Goal: Transaction & Acquisition: Purchase product/service

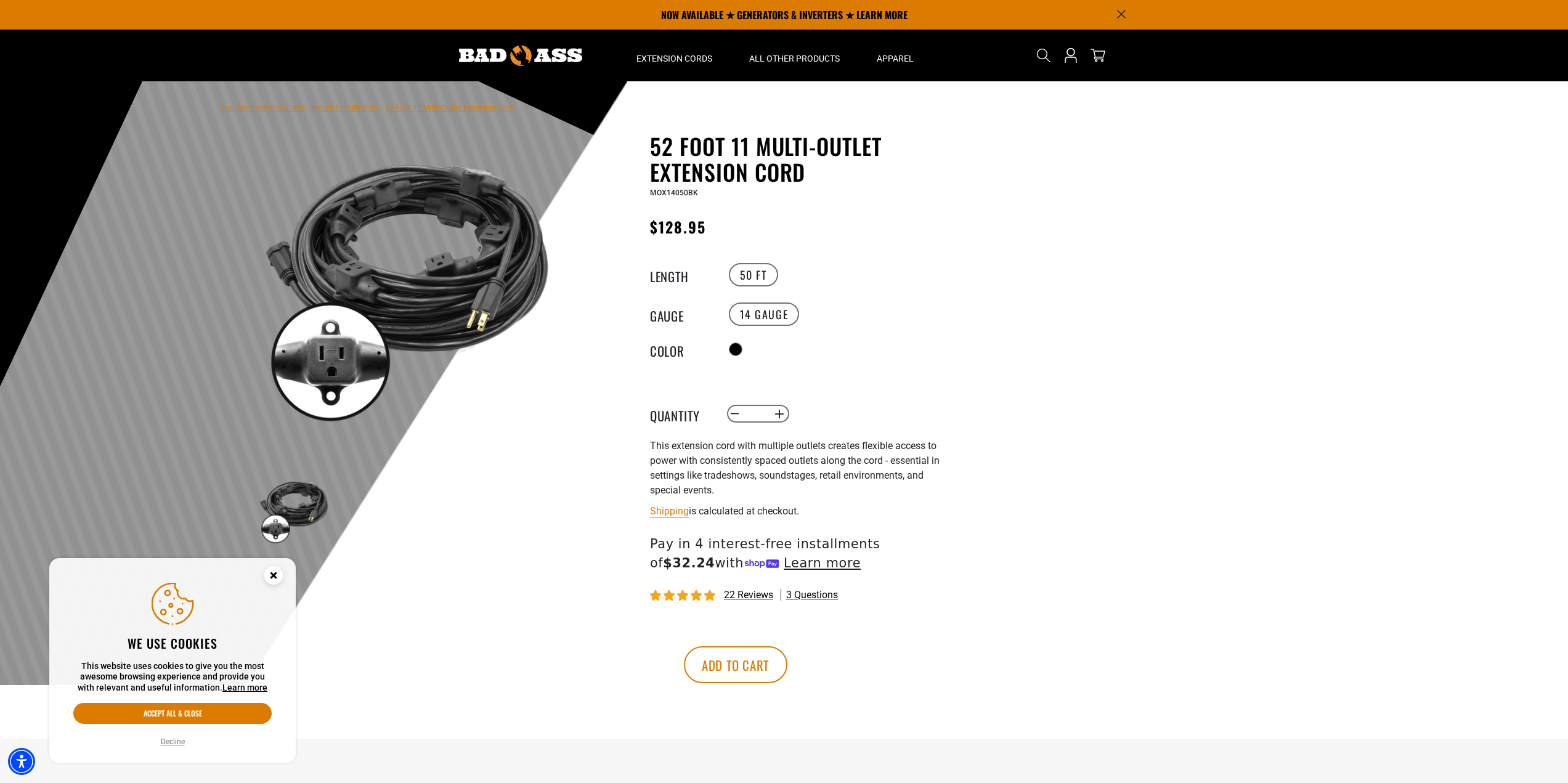
click at [270, 572] on circle "Close this option" at bounding box center [273, 575] width 18 height 18
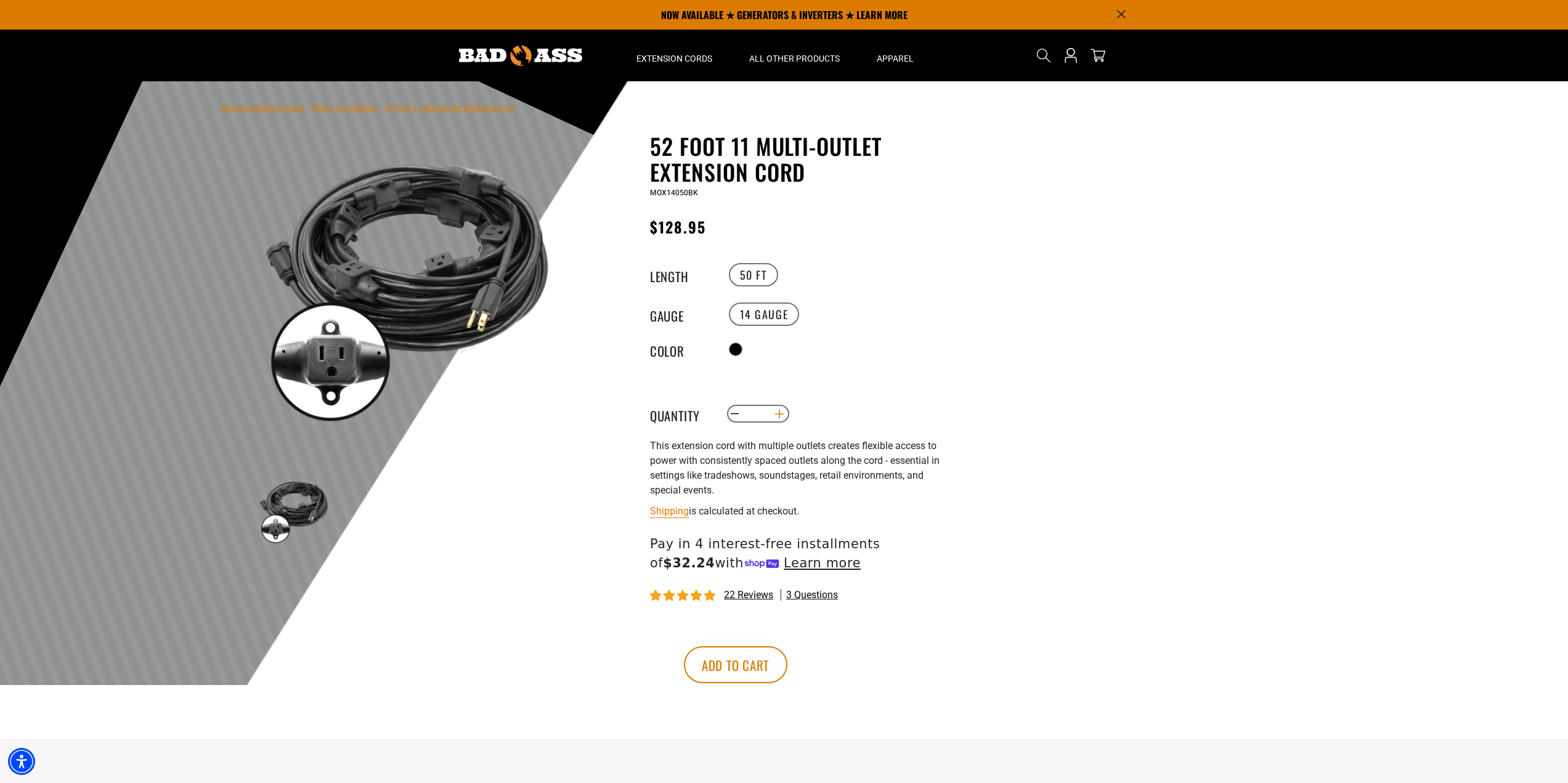
click at [780, 409] on button "Increase quantity for 52 Foot 11 Multi-Outlet Extension Cord" at bounding box center [780, 414] width 19 height 21
type input "*"
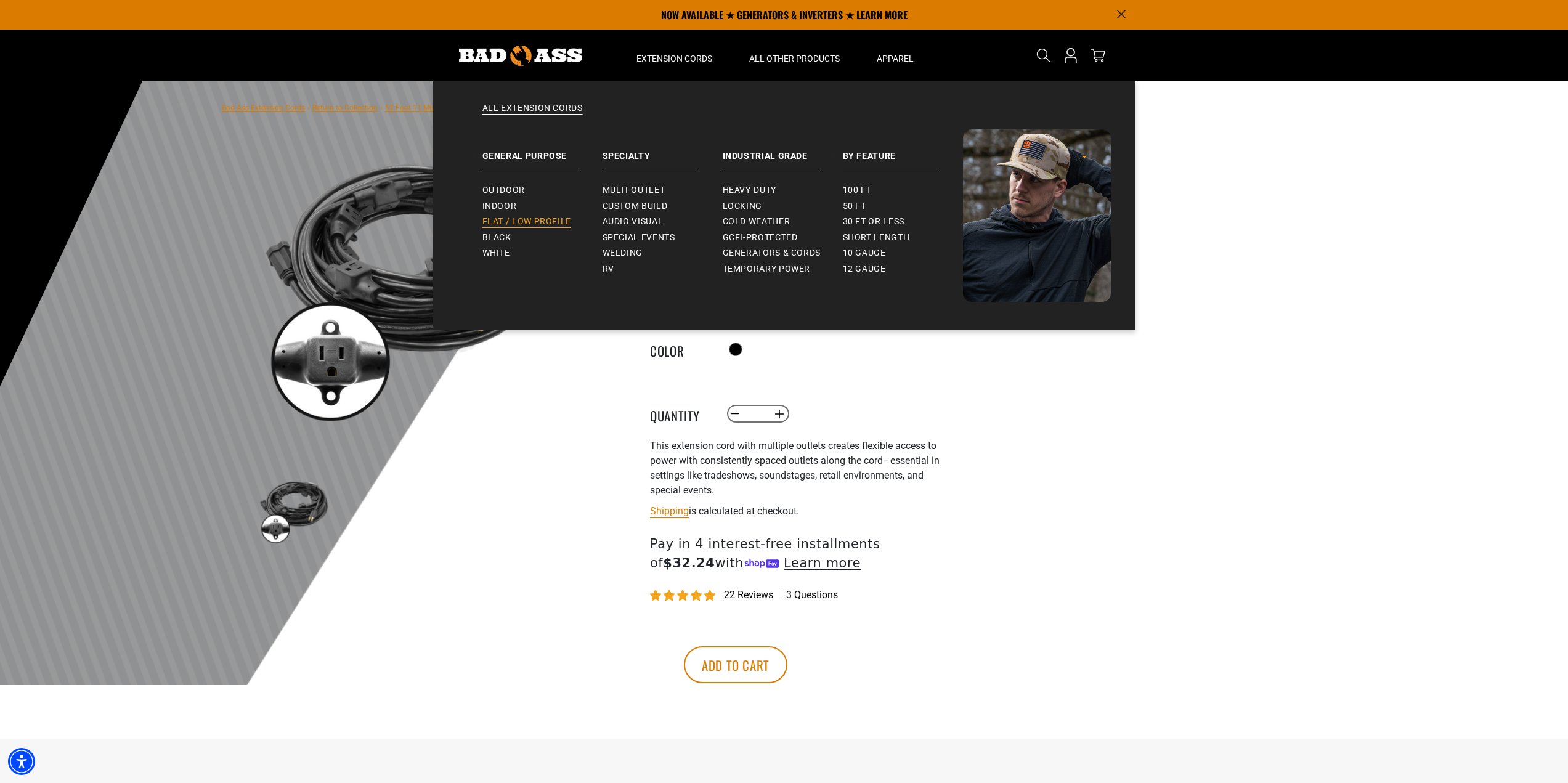
click at [524, 216] on link "Flat / Low Profile" at bounding box center [542, 222] width 120 height 16
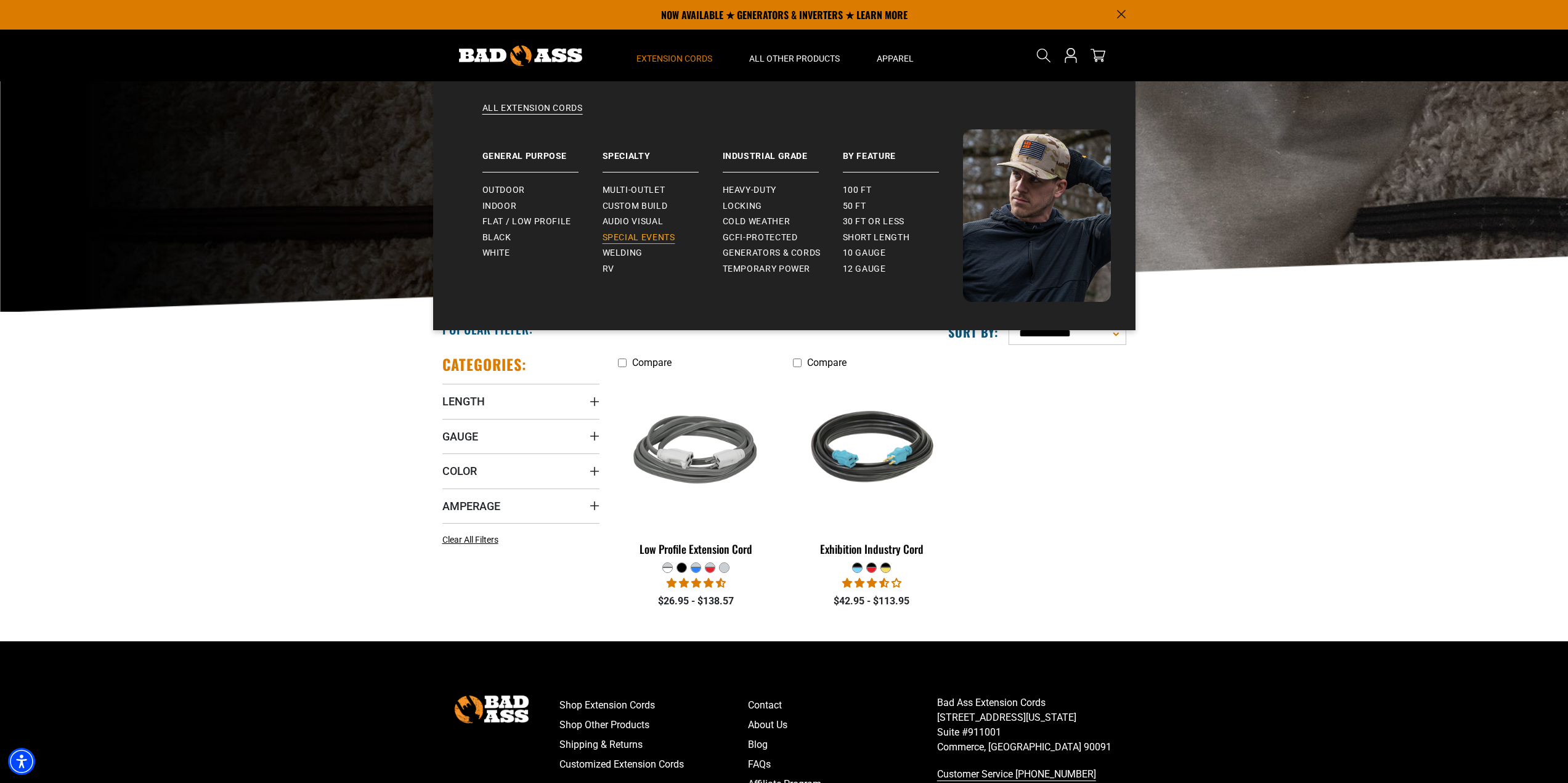
click at [647, 241] on span "Special Events" at bounding box center [639, 237] width 73 height 11
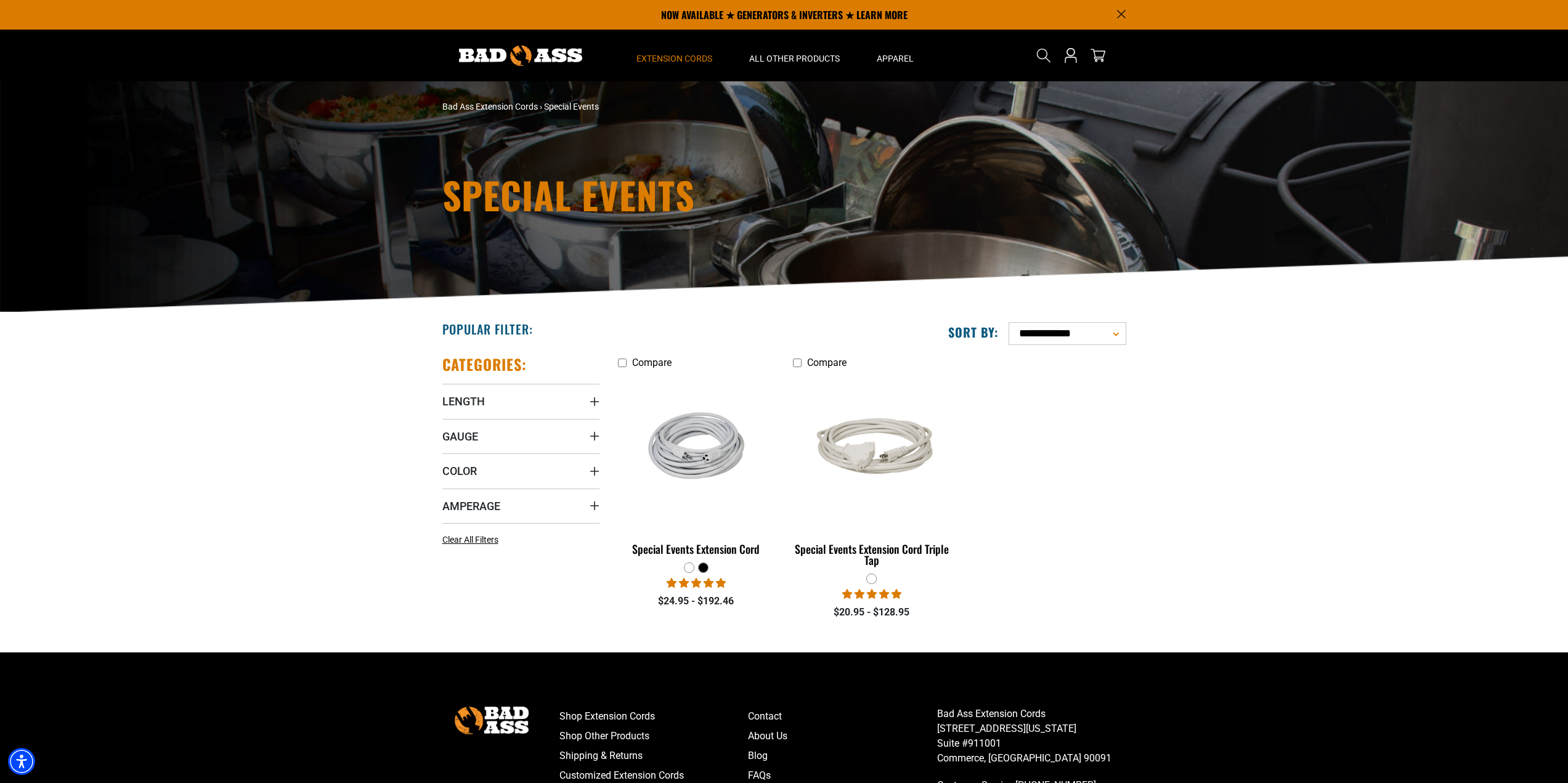
click at [1162, 526] on section "**********" at bounding box center [784, 482] width 1568 height 339
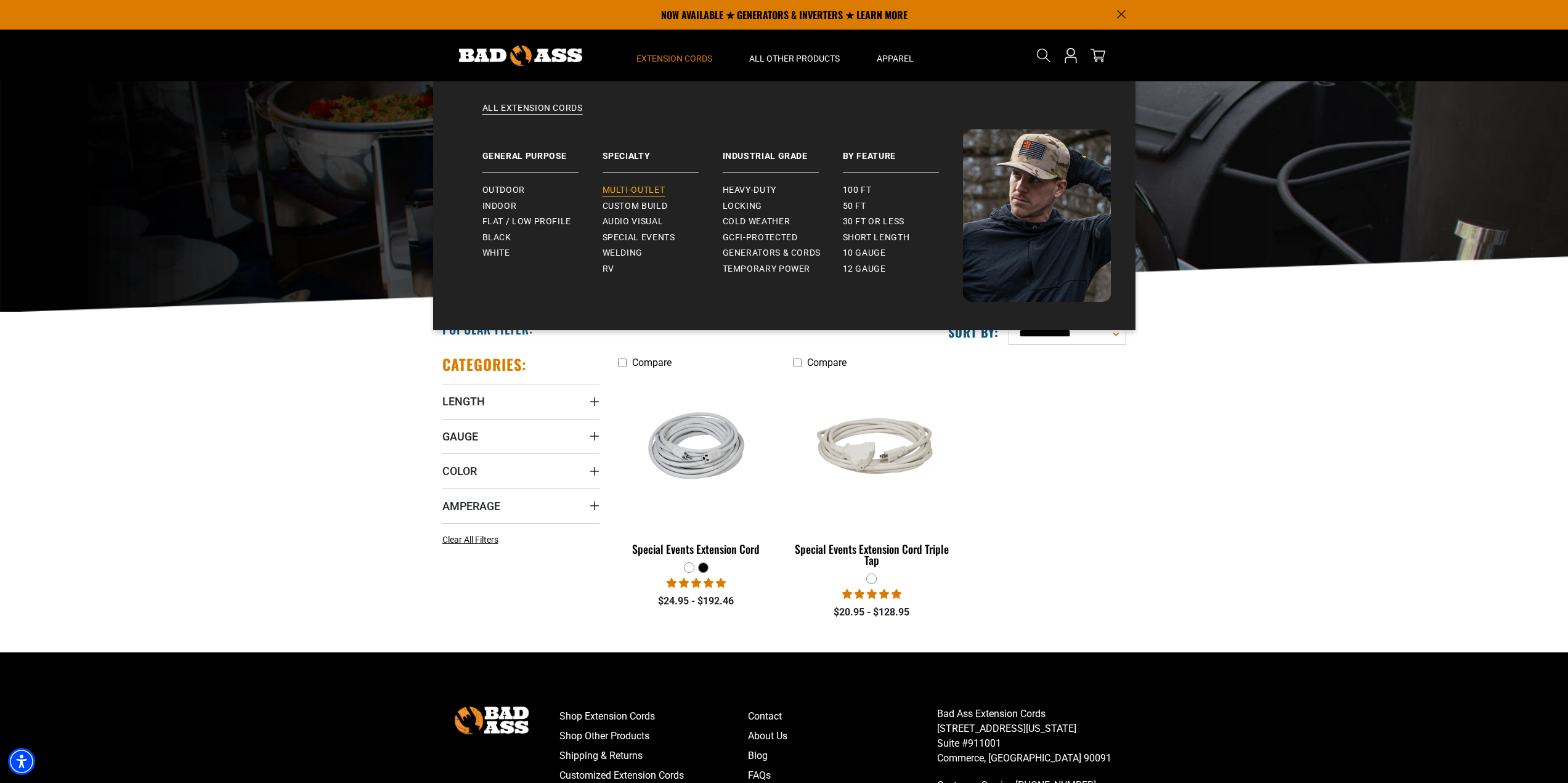
click at [643, 185] on span "Multi-Outlet" at bounding box center [634, 190] width 63 height 11
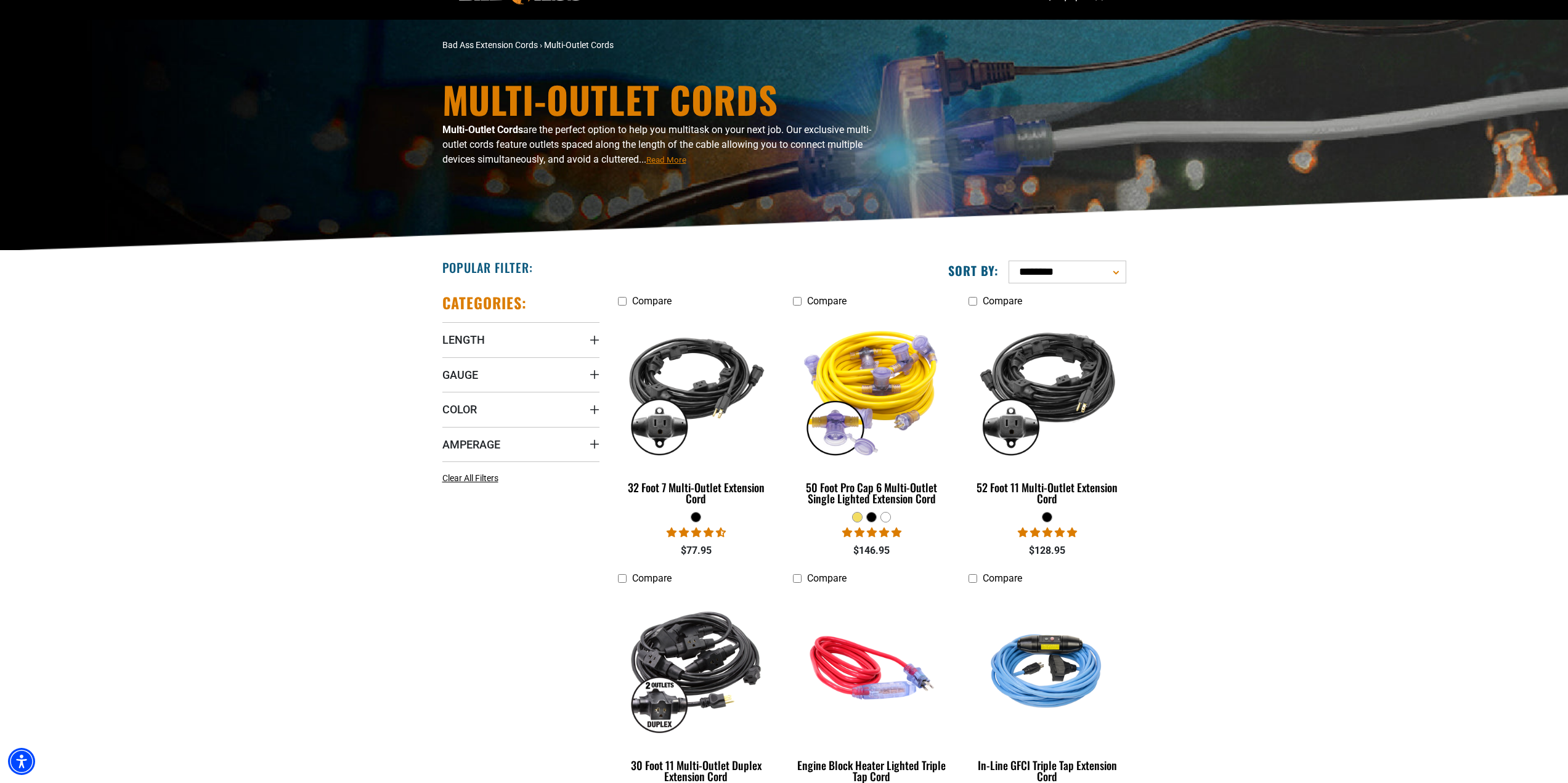
scroll to position [123, 0]
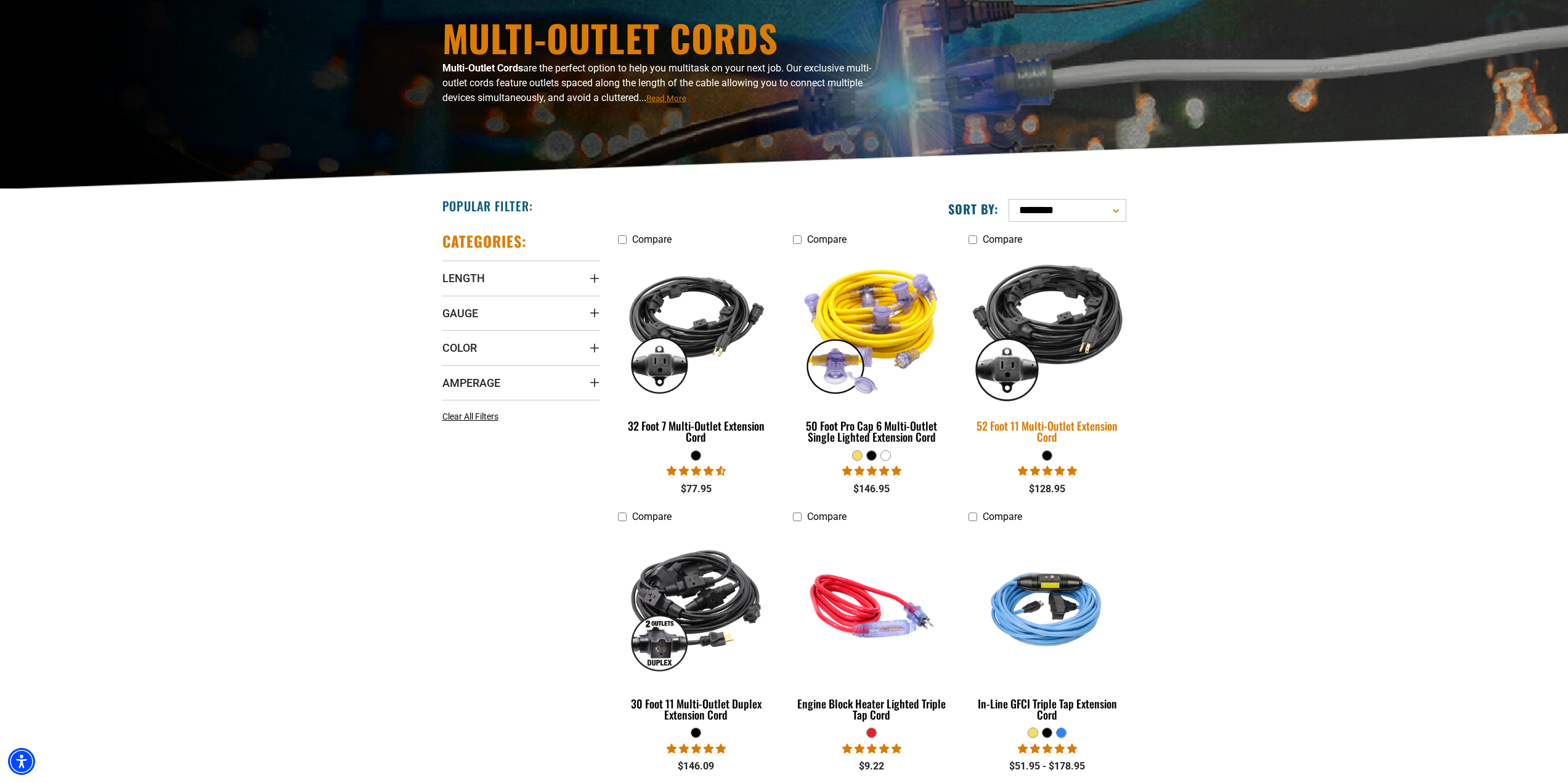
click at [1084, 337] on img at bounding box center [1047, 328] width 173 height 158
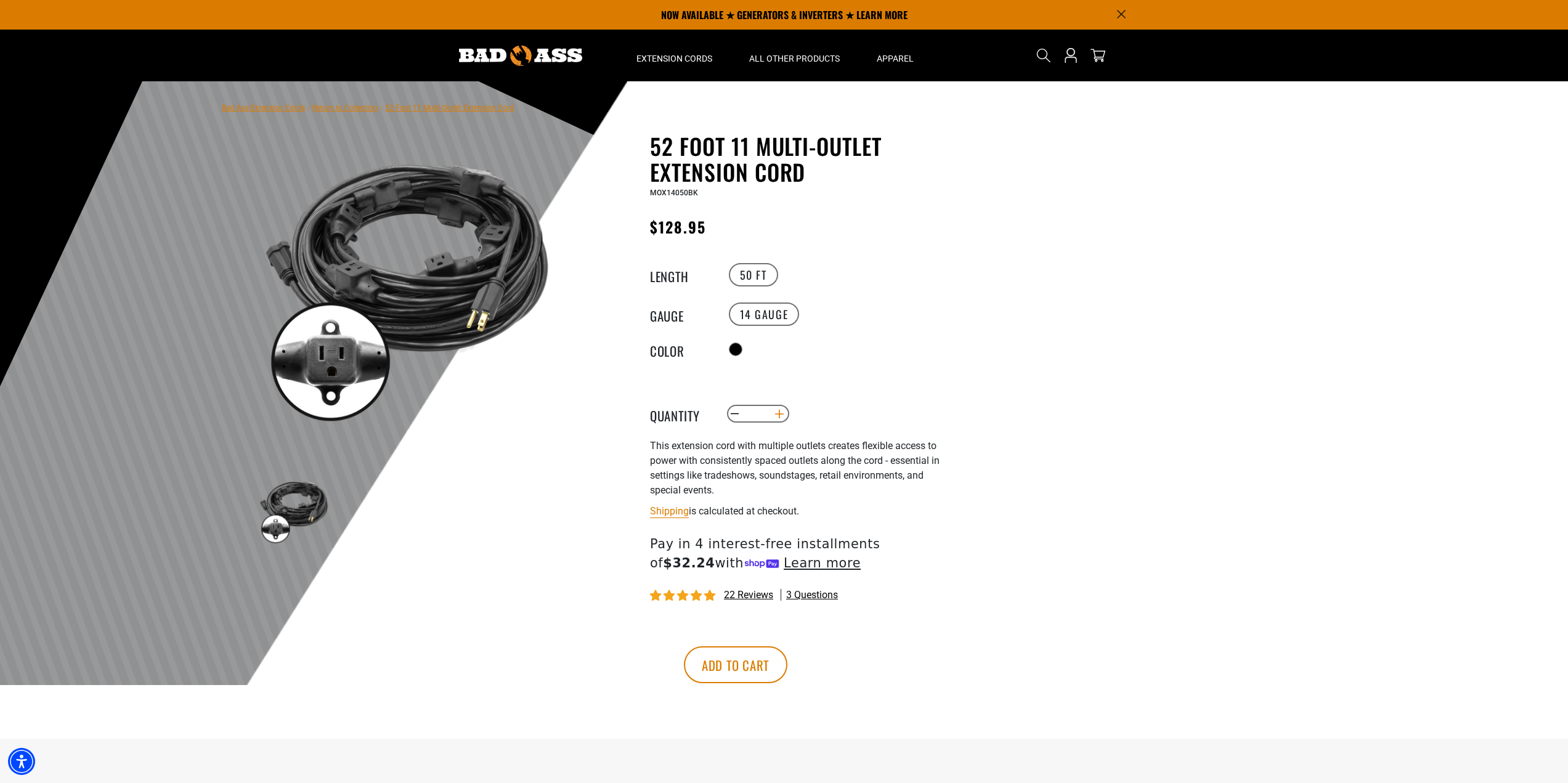
click at [779, 411] on button "Increase quantity for 52 Foot 11 Multi-Outlet Extension Cord" at bounding box center [780, 414] width 19 height 21
type input "*"
click at [788, 661] on button "Add to cart" at bounding box center [735, 665] width 104 height 37
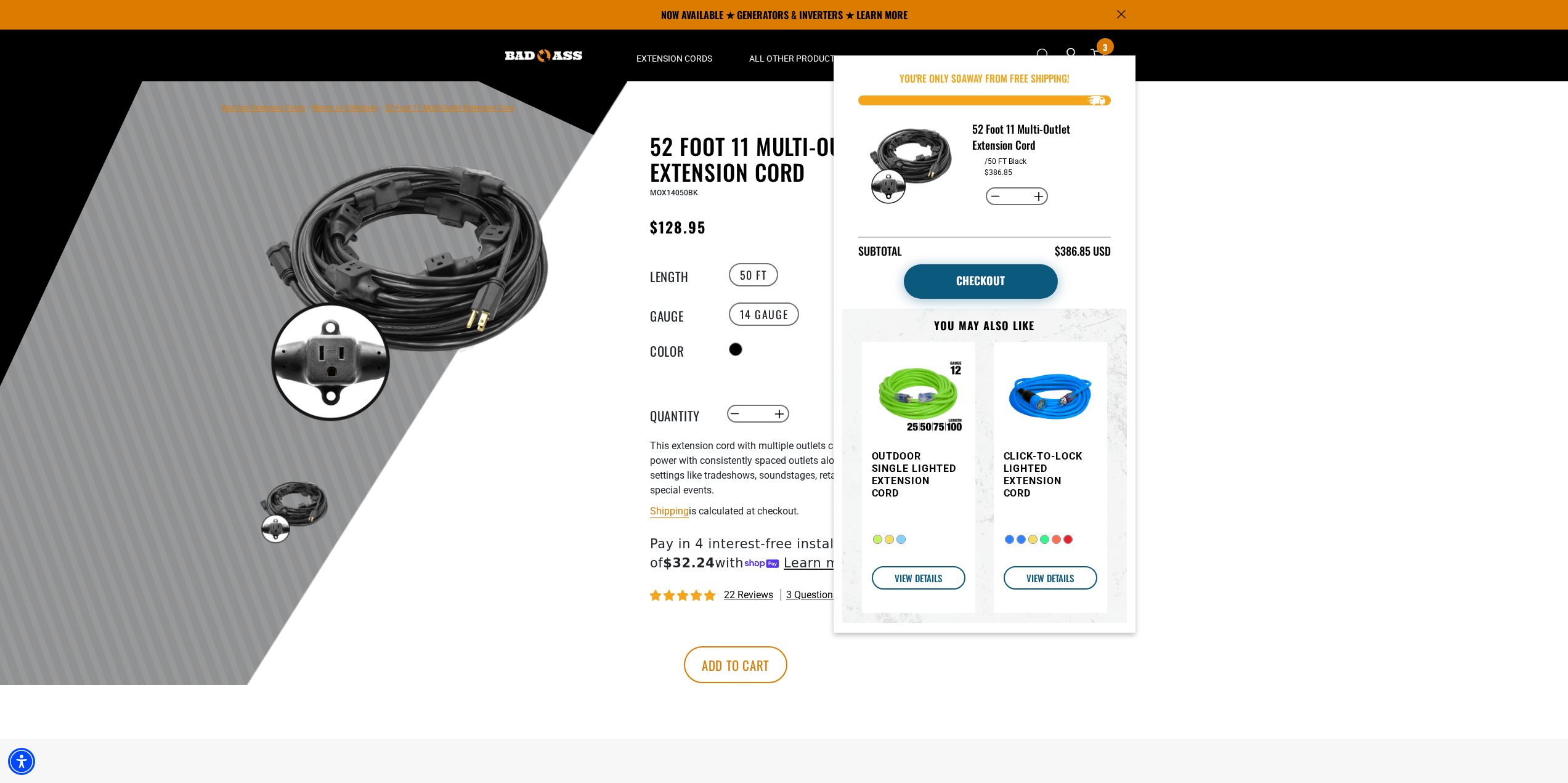
click at [964, 278] on link "Checkout" at bounding box center [981, 281] width 154 height 34
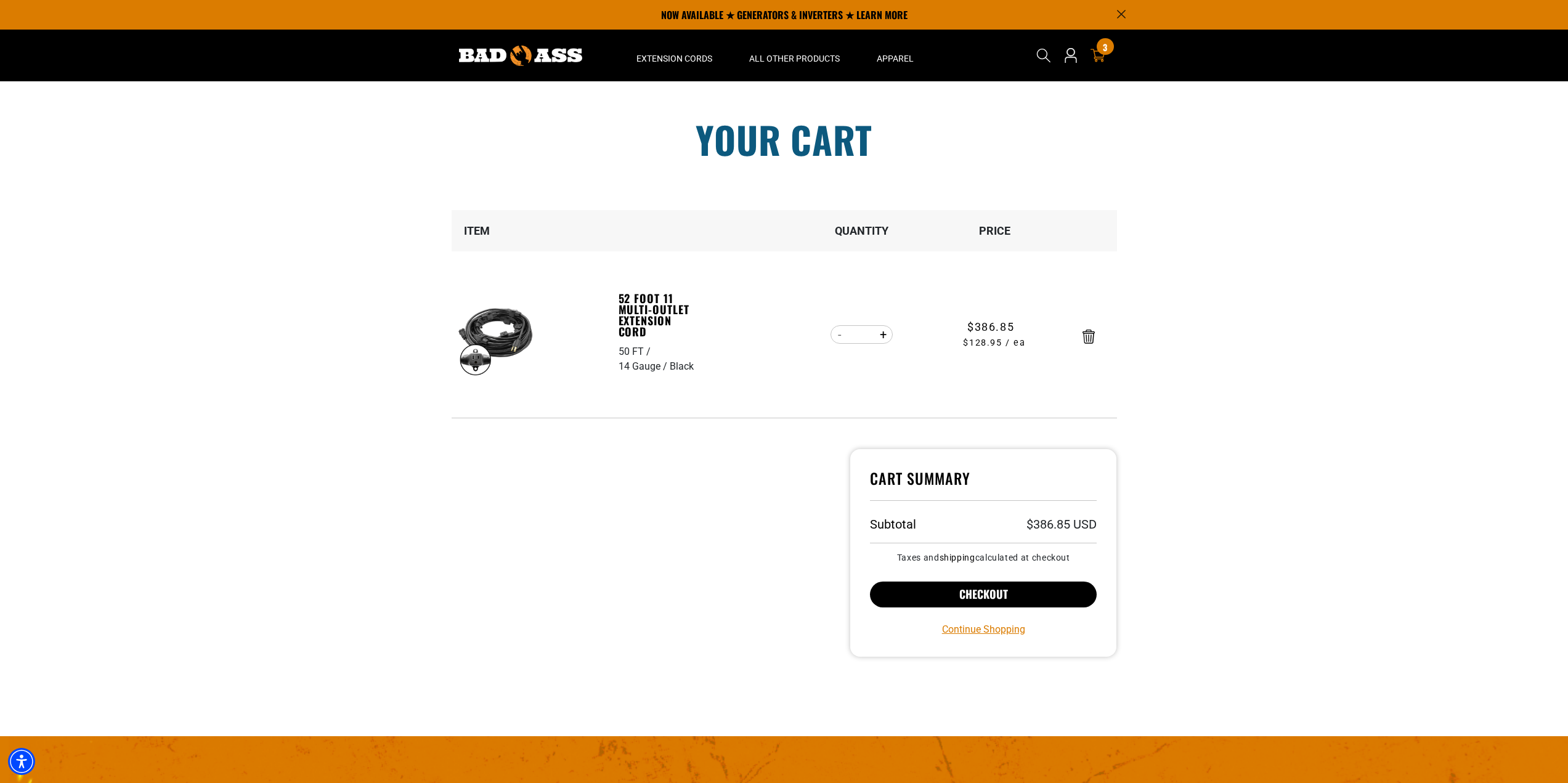
click at [1003, 601] on button "Checkout" at bounding box center [984, 595] width 227 height 26
